Goal: Task Accomplishment & Management: Manage account settings

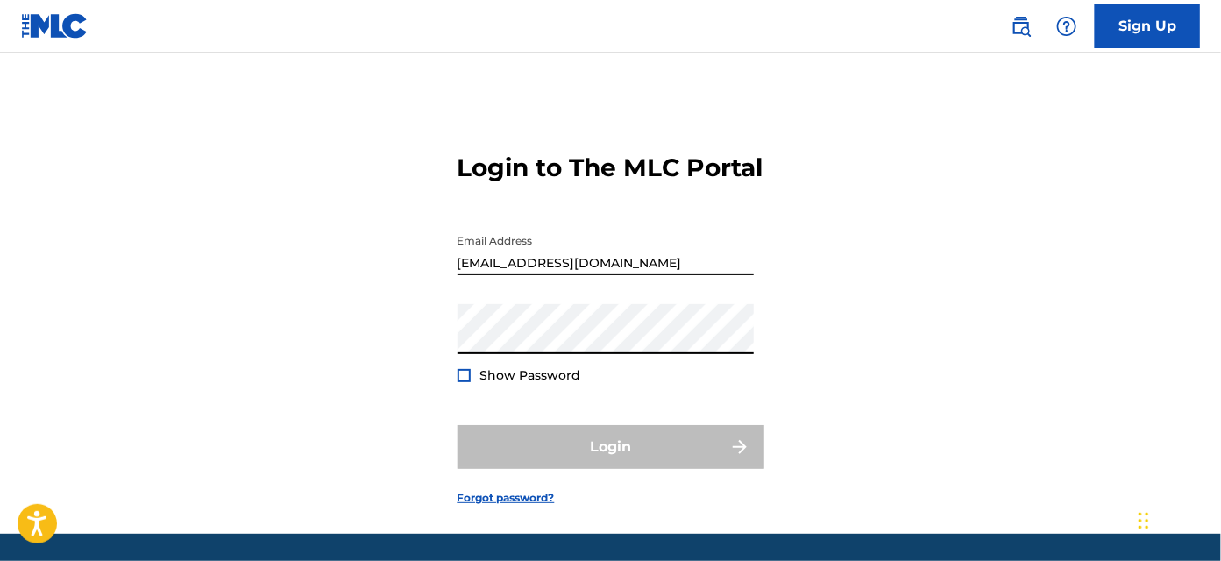
type input "[EMAIL_ADDRESS][PERSON_NAME][DOMAIN_NAME]"
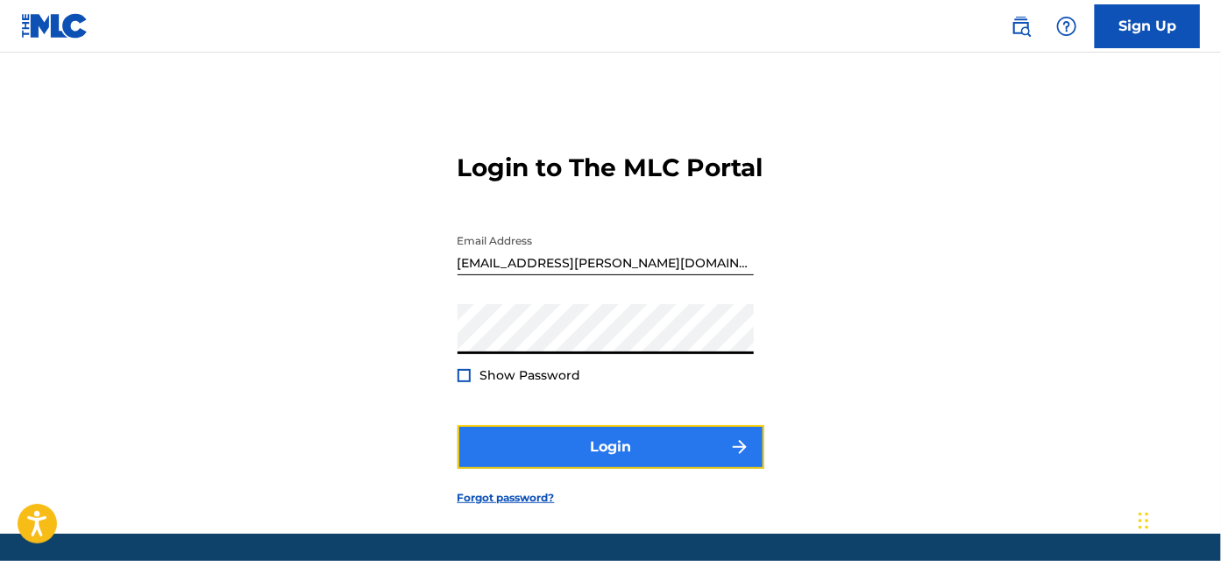
click at [560, 469] on button "Login" at bounding box center [611, 447] width 307 height 44
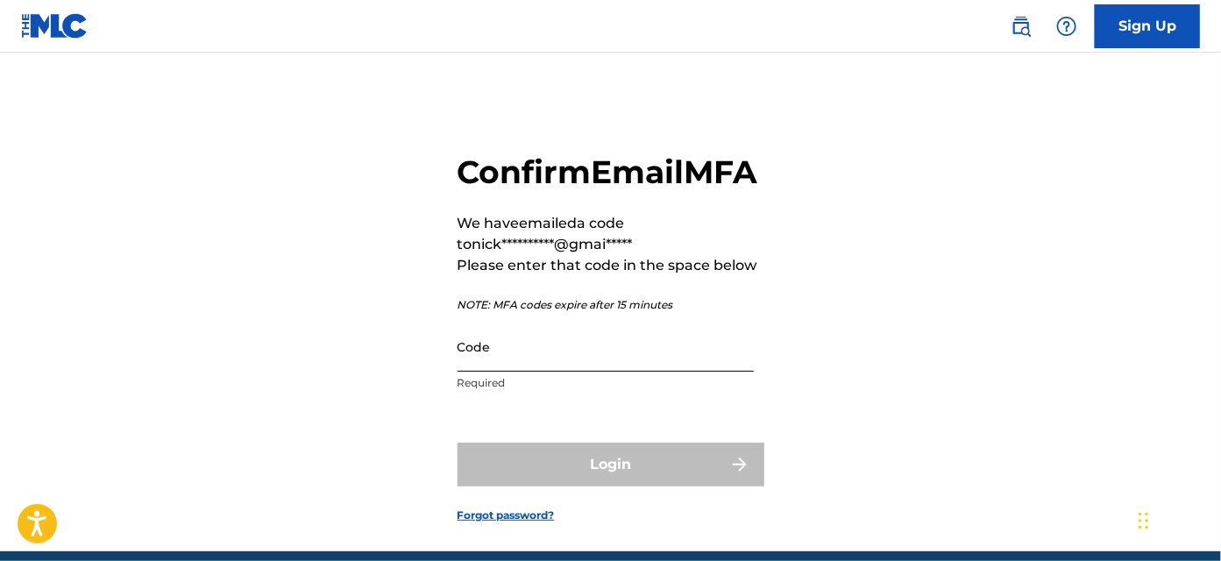
click at [563, 372] on input "Code" at bounding box center [606, 347] width 296 height 50
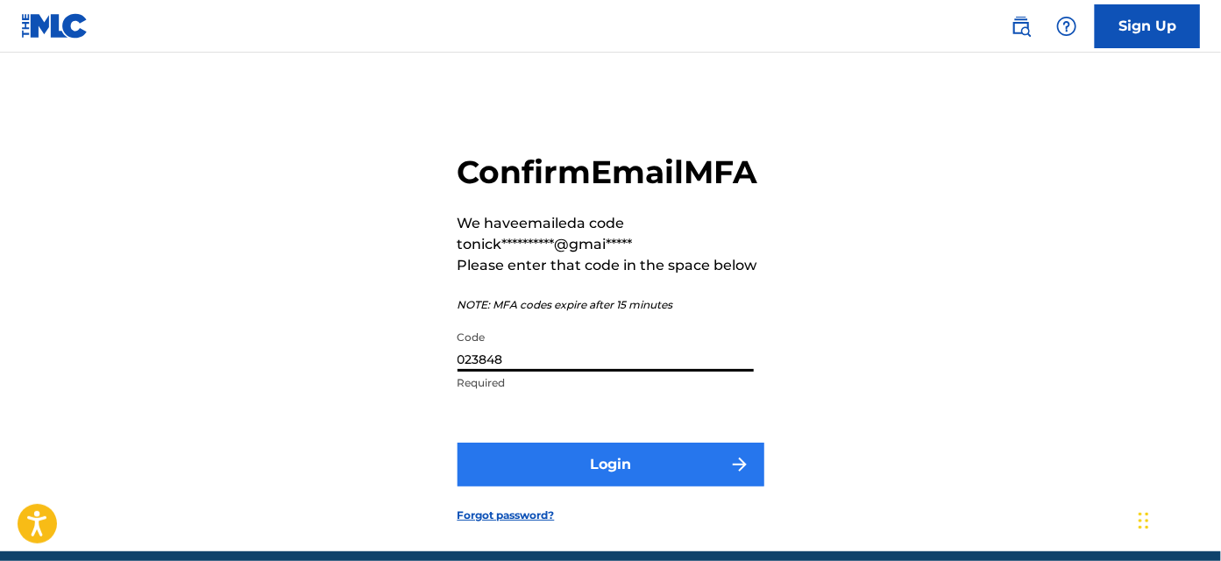
type input "023848"
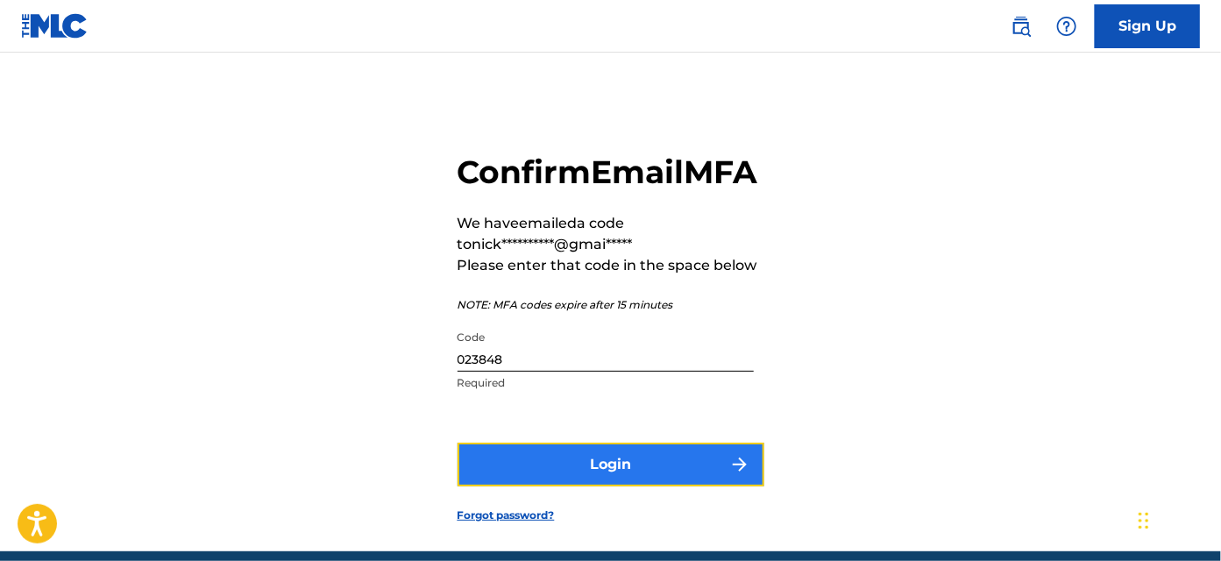
click at [630, 487] on button "Login" at bounding box center [611, 465] width 307 height 44
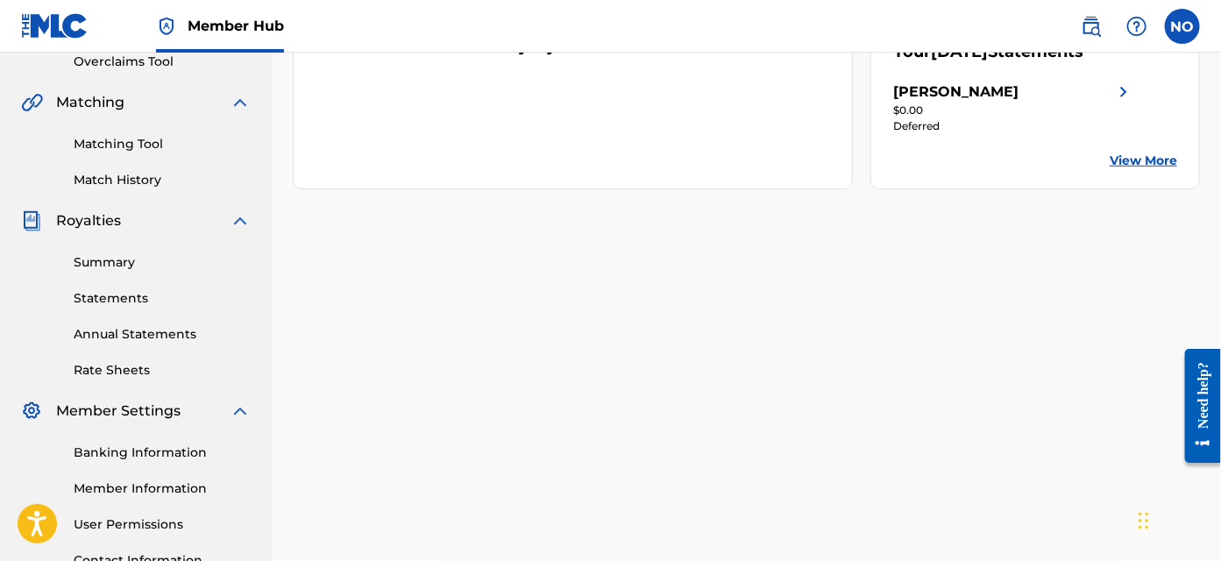
scroll to position [398, 0]
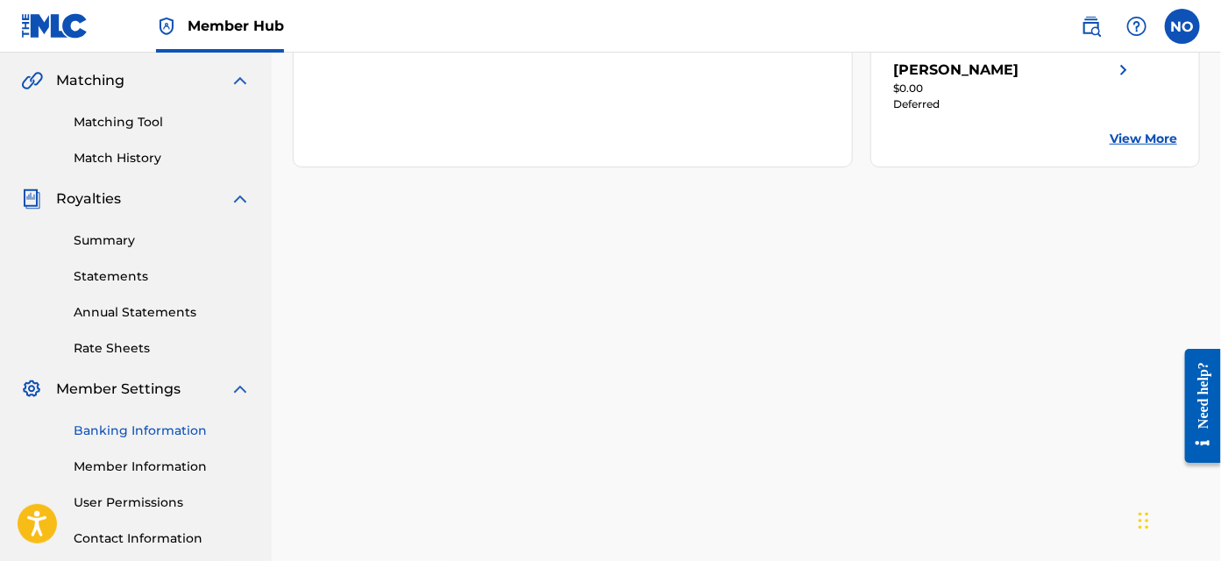
click at [170, 430] on link "Banking Information" at bounding box center [162, 431] width 177 height 18
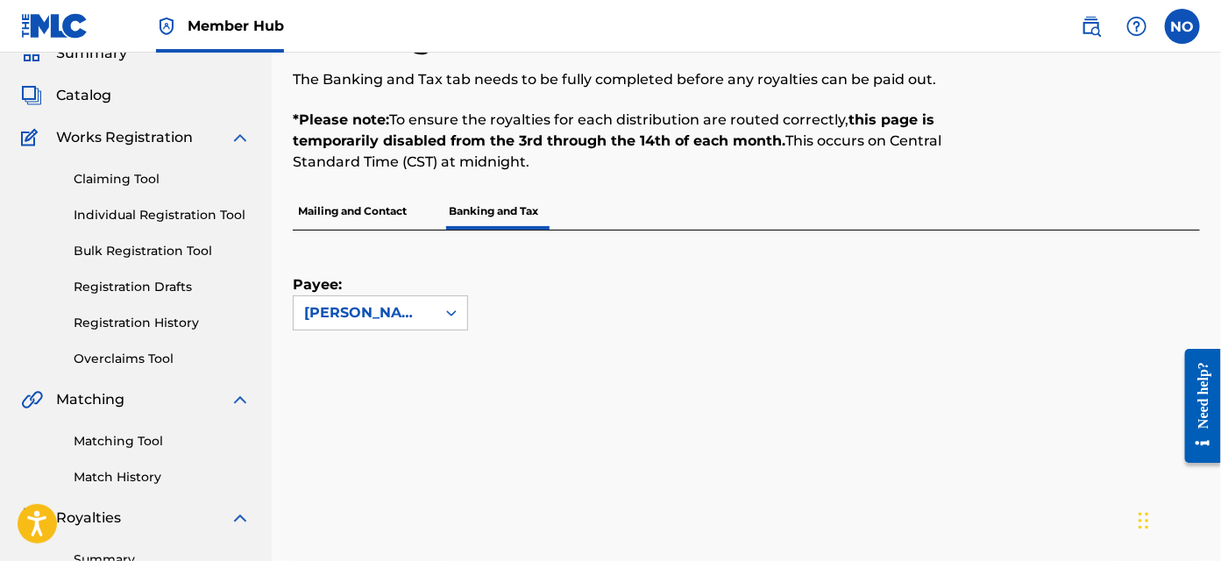
scroll to position [239, 0]
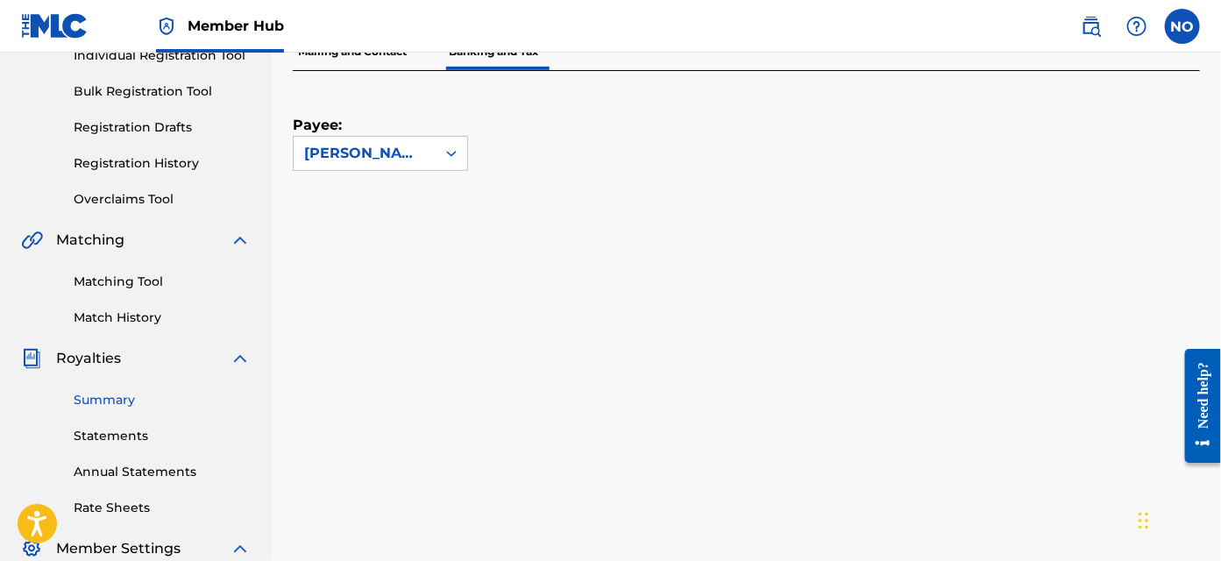
click at [103, 402] on link "Summary" at bounding box center [162, 400] width 177 height 18
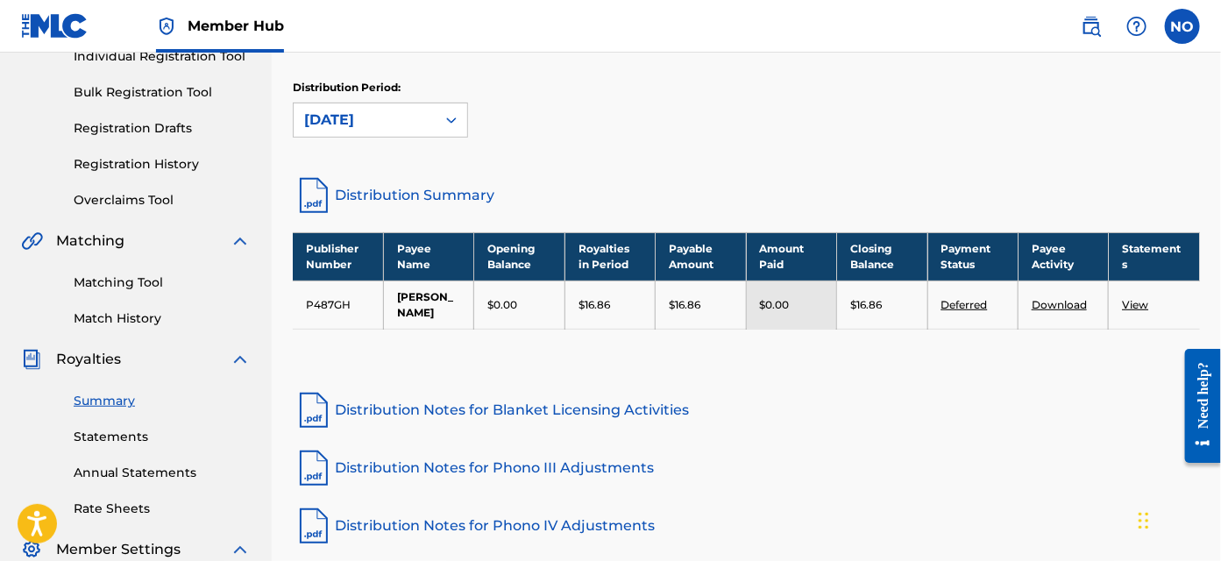
scroll to position [239, 0]
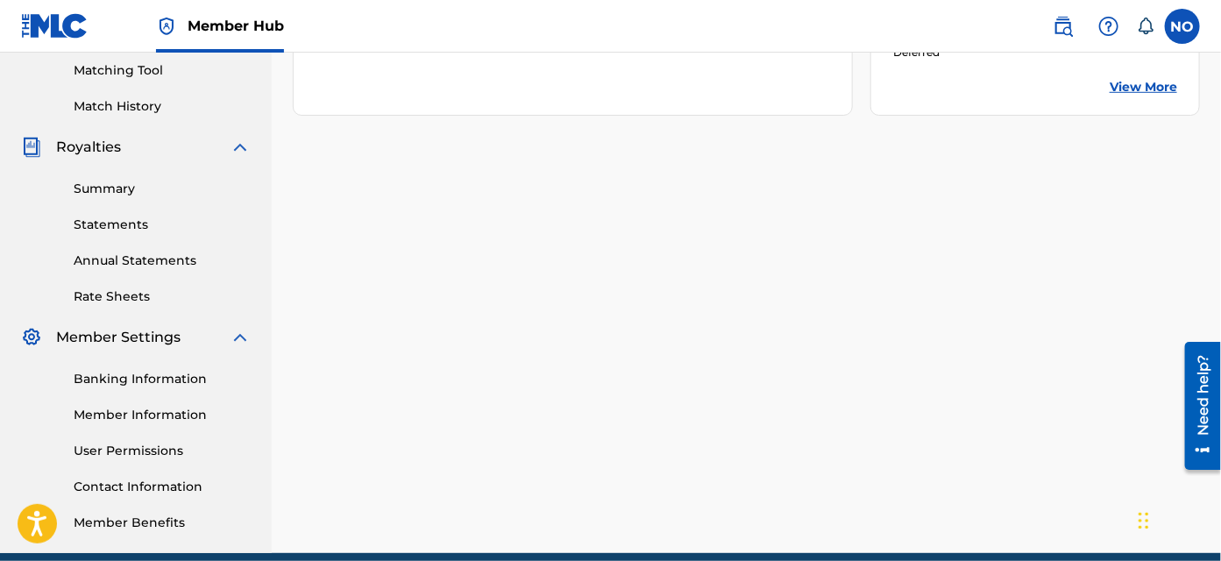
scroll to position [478, 0]
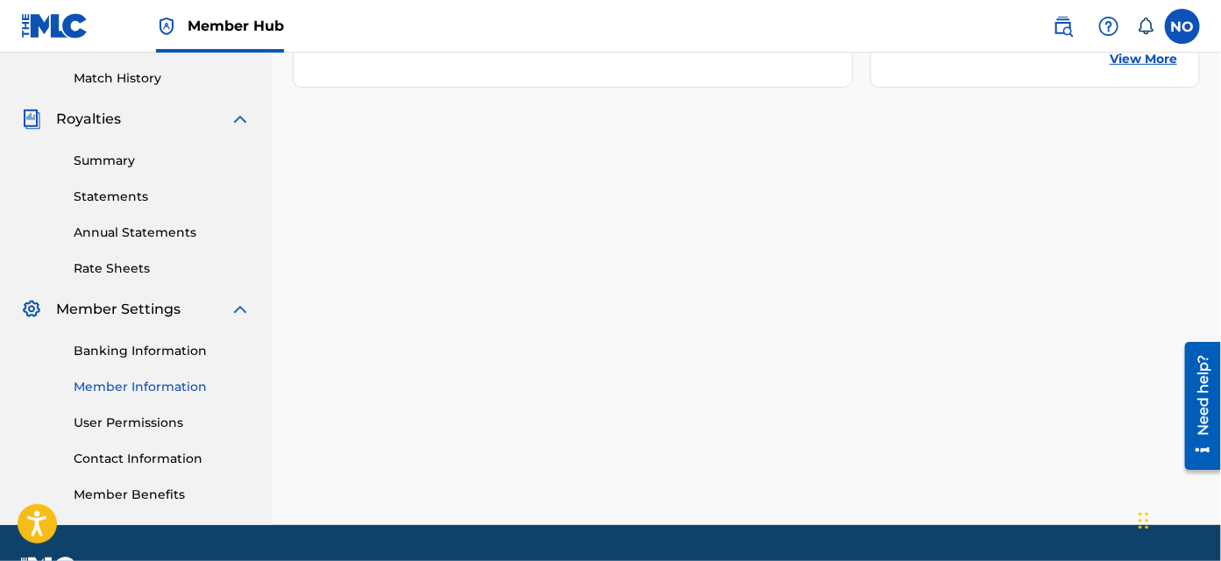
click at [153, 384] on link "Member Information" at bounding box center [162, 387] width 177 height 18
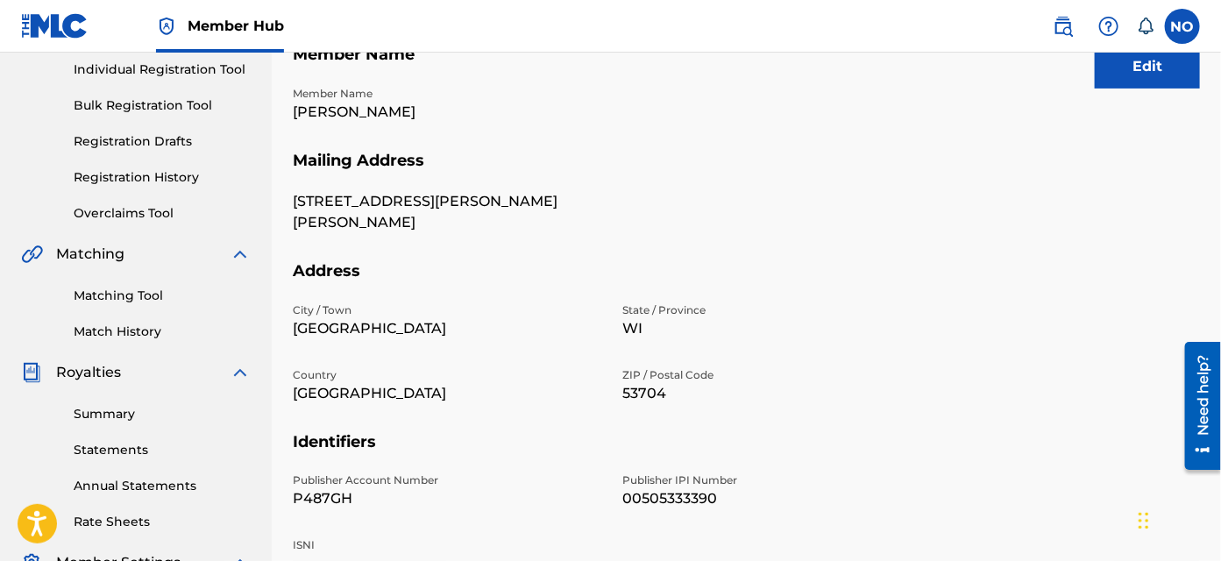
scroll to position [318, 0]
